Goal: Task Accomplishment & Management: Manage account settings

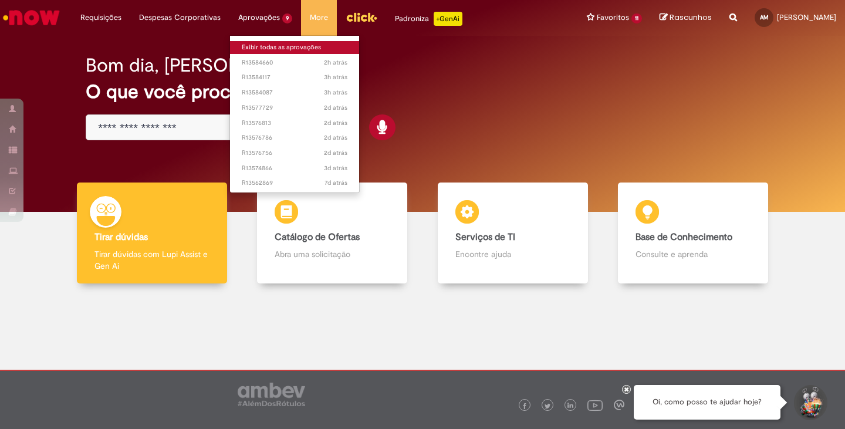
click at [278, 43] on link "Exibir todas as aprovações" at bounding box center [294, 47] width 129 height 13
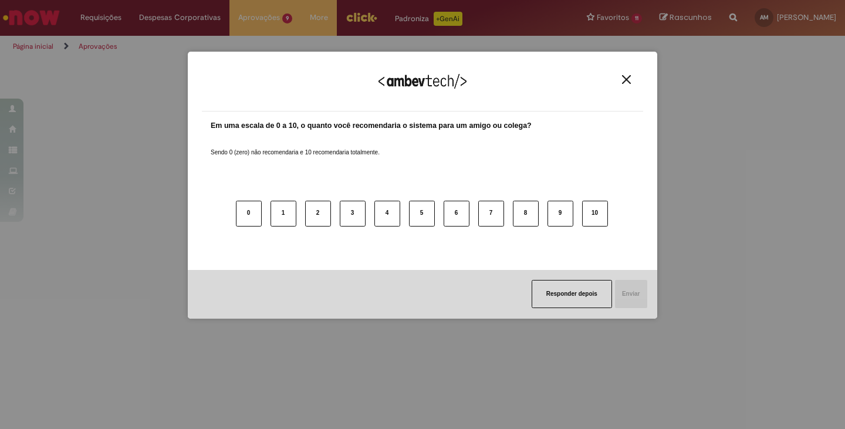
click at [628, 82] on img "Close" at bounding box center [626, 79] width 9 height 9
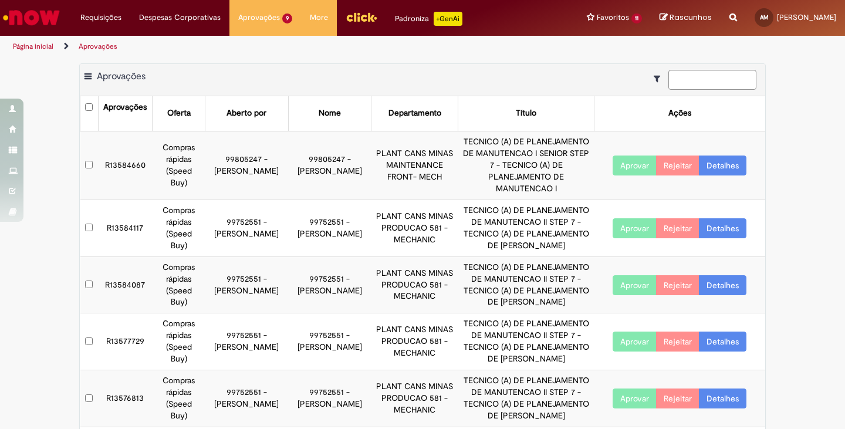
click at [622, 174] on button "Aprovar" at bounding box center [635, 165] width 44 height 20
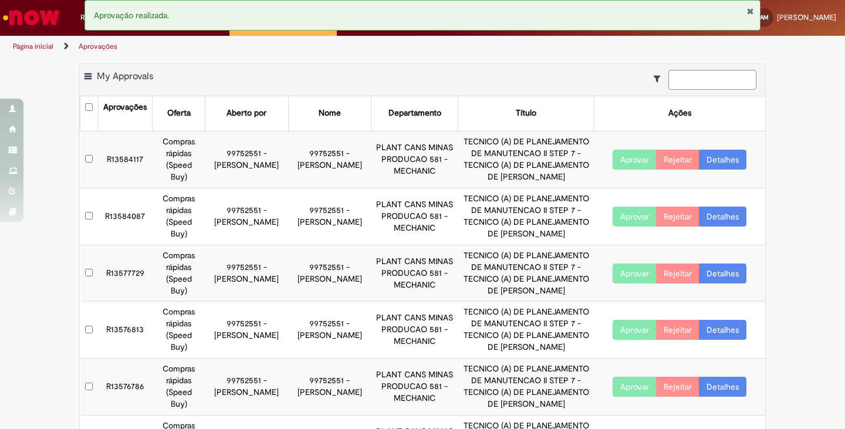
click at [786, 158] on div "Exportar como PDF Exportar como Excel Exportar como CSV My Approvals Aprovações…" at bounding box center [422, 352] width 845 height 578
click at [752, 5] on div "Aprovação realizada." at bounding box center [422, 15] width 676 height 31
click at [750, 9] on button "Fechar Notificação" at bounding box center [750, 10] width 8 height 9
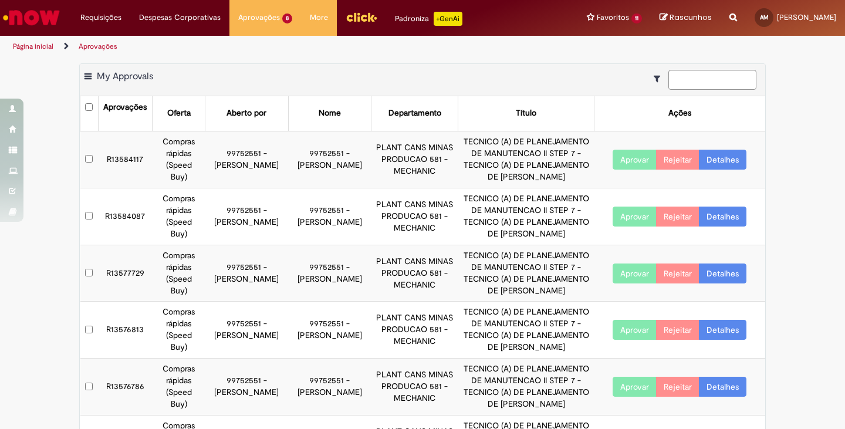
click at [35, 11] on img "Ir para a Homepage" at bounding box center [31, 17] width 60 height 23
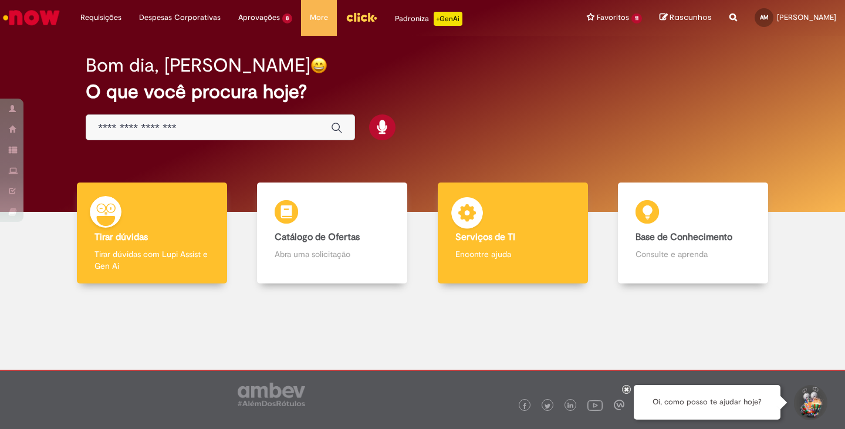
click at [493, 242] on b "Serviços de TI" at bounding box center [485, 237] width 60 height 12
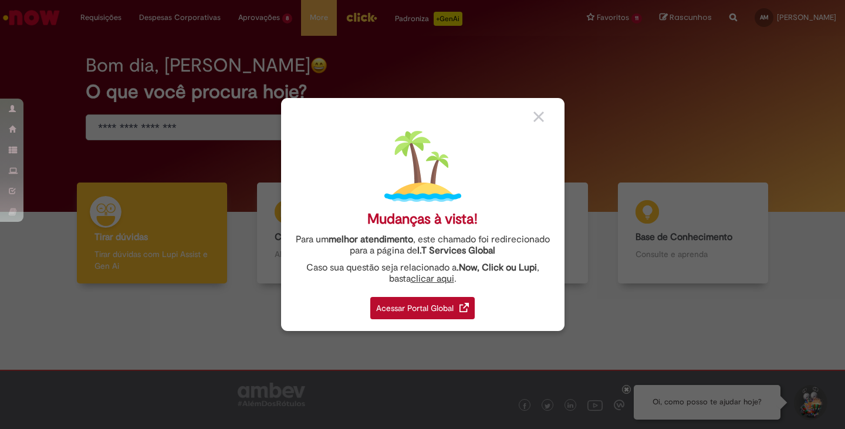
click at [448, 306] on div "Acessar Portal Global" at bounding box center [422, 308] width 104 height 22
